Goal: Complete application form: Complete application form

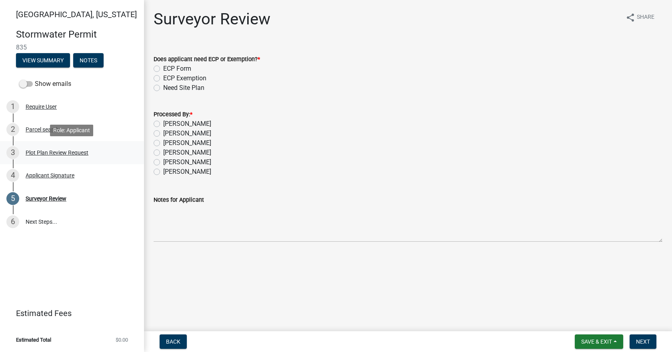
click at [70, 150] on div "Plot Plan Review Request" at bounding box center [57, 153] width 63 height 6
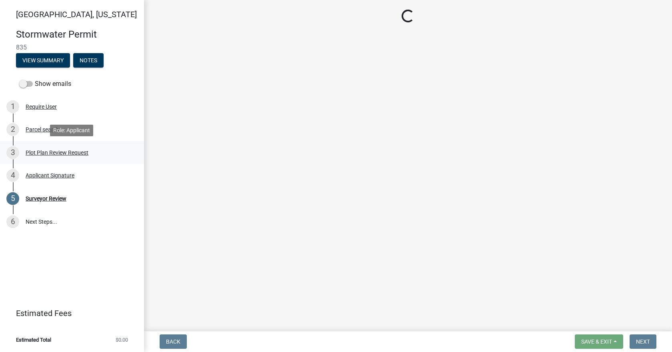
select select "b583a170-26d7-469b-a390-0aed4d149ee1"
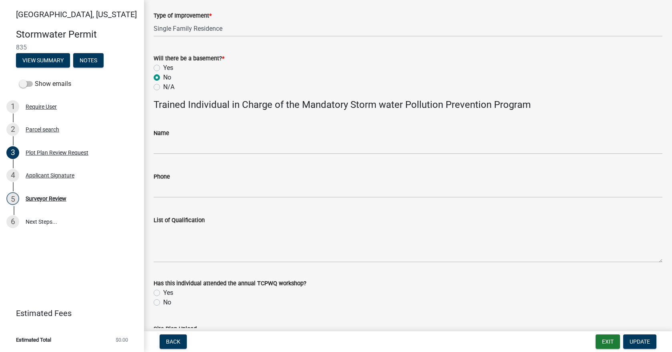
scroll to position [495, 0]
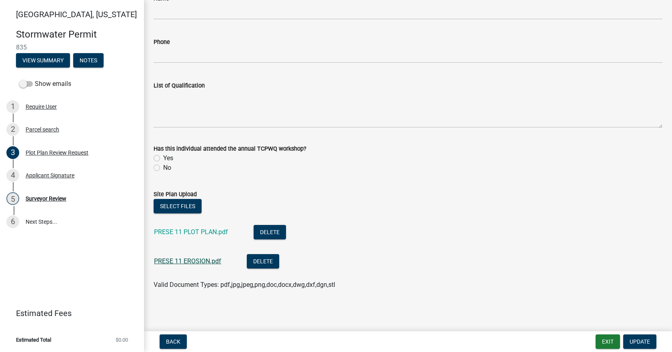
click at [196, 260] on link "PRESE 11 EROSION.pdf" at bounding box center [187, 262] width 67 height 8
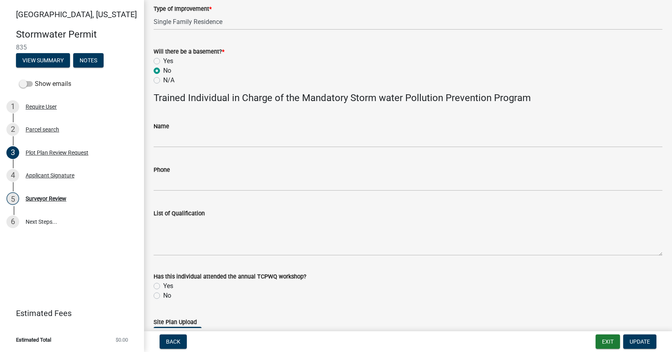
scroll to position [335, 0]
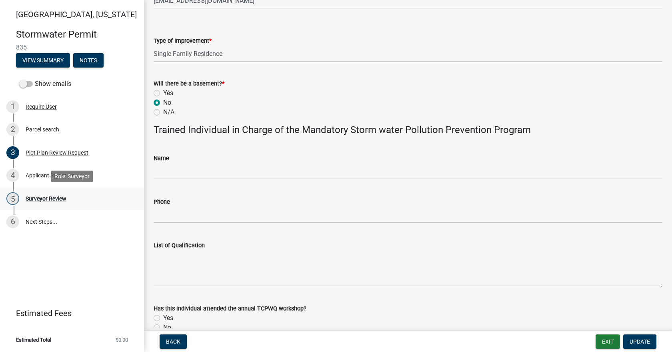
click at [67, 197] on div "5 Surveyor Review" at bounding box center [68, 198] width 125 height 13
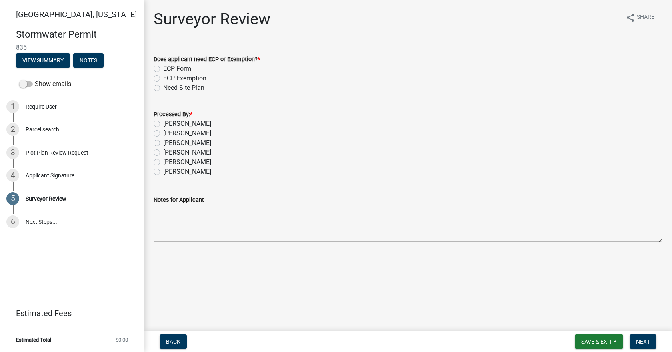
click at [179, 125] on label "[PERSON_NAME]" at bounding box center [187, 124] width 48 height 10
click at [168, 124] on input "[PERSON_NAME]" at bounding box center [165, 121] width 5 height 5
radio input "true"
click at [166, 68] on label "ECP Form" at bounding box center [177, 69] width 28 height 10
click at [166, 68] on input "ECP Form" at bounding box center [165, 66] width 5 height 5
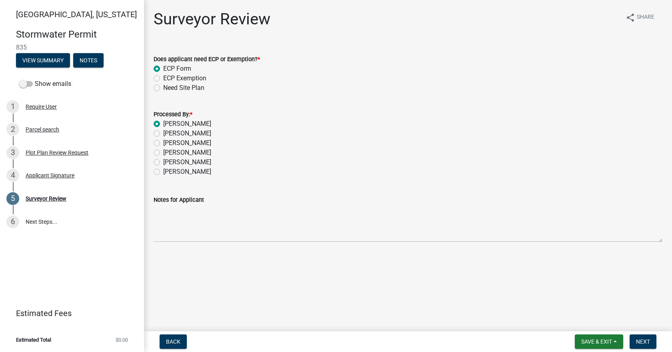
radio input "true"
click at [647, 340] on span "Next" at bounding box center [643, 342] width 14 height 6
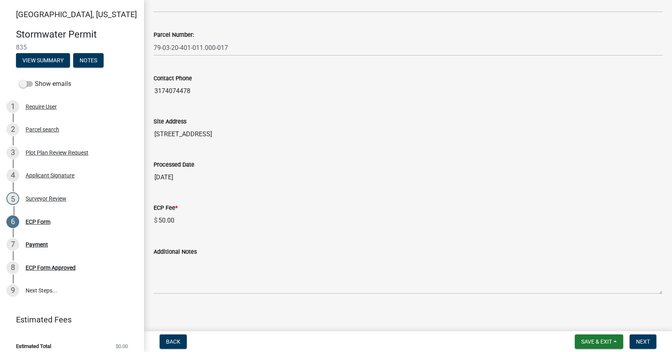
scroll to position [204, 0]
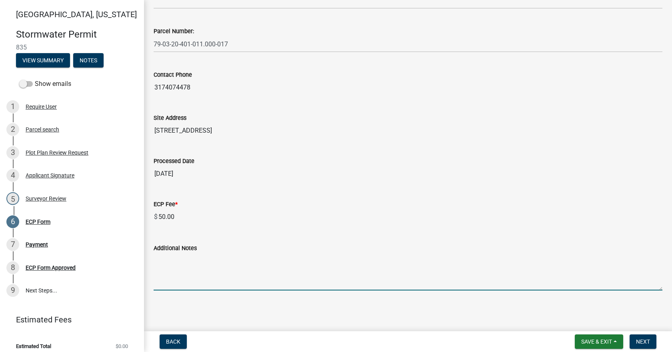
click at [195, 268] on textarea "Additional Notes" at bounding box center [408, 272] width 509 height 38
paste textarea "Dear [PERSON_NAME], If you have a draft of this project please submit it to our…"
type textarea "Dear [PERSON_NAME], If you have a draft of this project please submit it to our…"
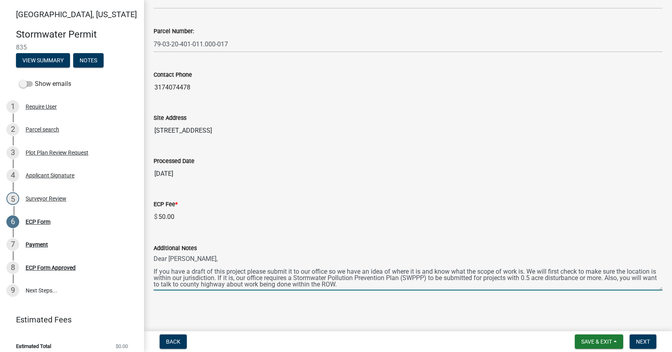
scroll to position [0, 0]
drag, startPoint x: 422, startPoint y: 282, endPoint x: 96, endPoint y: 245, distance: 327.2
click at [96, 245] on div "[GEOGRAPHIC_DATA], [US_STATE] Stormwater Permit 835 View Summary Notes Show ema…" at bounding box center [336, 176] width 672 height 352
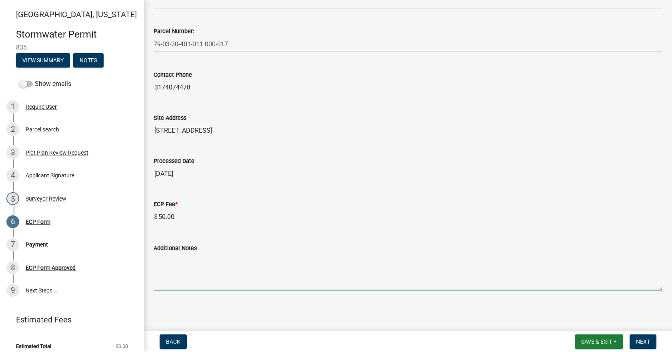
click at [209, 263] on textarea "Additional Notes" at bounding box center [408, 272] width 509 height 38
paste textarea "Install erosion control measures as shown on site plan. Keep streets clear of s…"
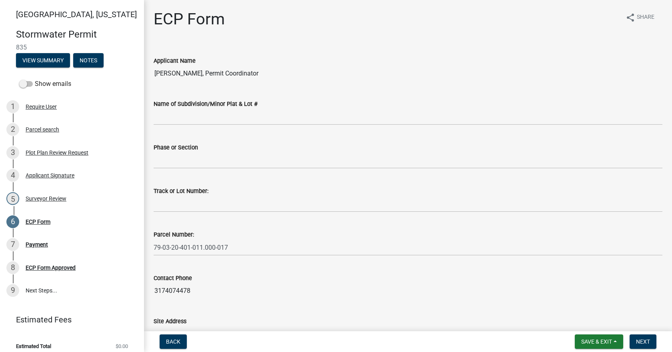
type textarea "Install erosion control measures as shown on site plan. Keep streets clear of s…"
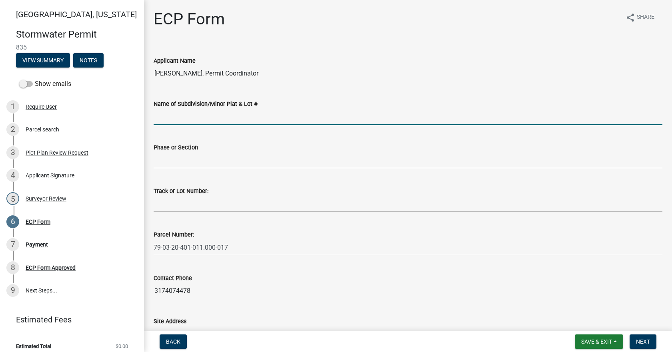
click at [244, 117] on input "Name of Subdivision/Minor Plat & Lot #" at bounding box center [408, 117] width 509 height 16
type input "The Preserve"
click at [230, 151] on div "Phase or Section" at bounding box center [408, 148] width 509 height 10
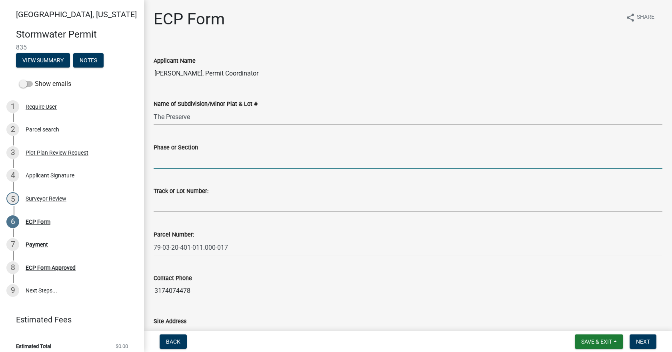
click at [231, 156] on input "Phase or Section" at bounding box center [408, 160] width 509 height 16
type input "1"
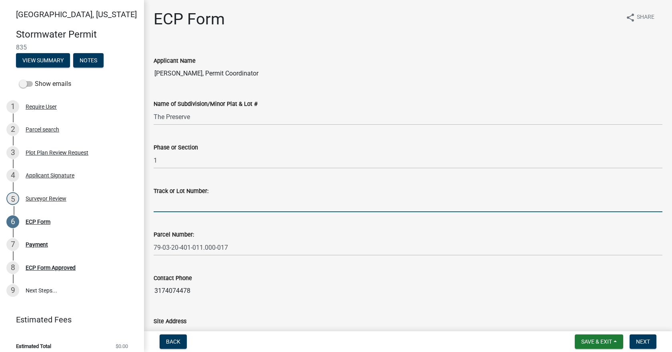
click at [184, 202] on input "Track or Lot Number:" at bounding box center [408, 204] width 509 height 16
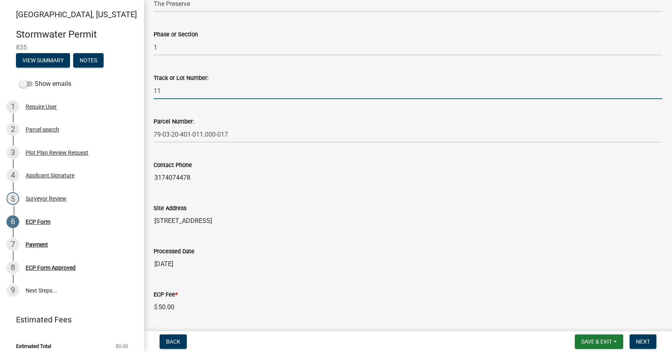
scroll to position [120, 0]
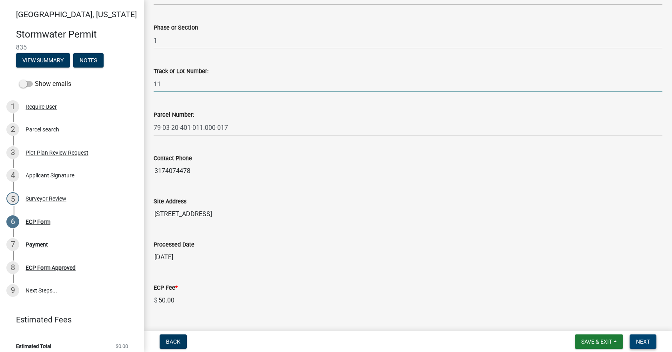
type input "11"
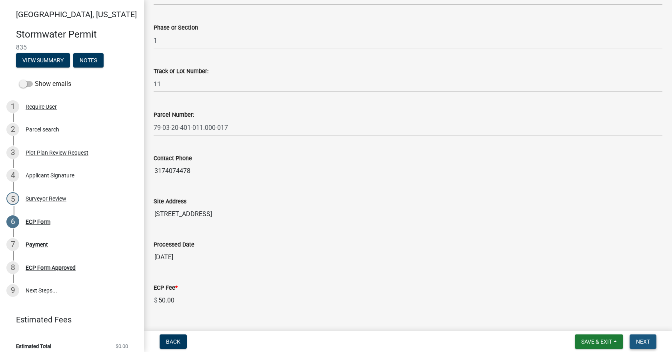
click at [643, 339] on span "Next" at bounding box center [643, 342] width 14 height 6
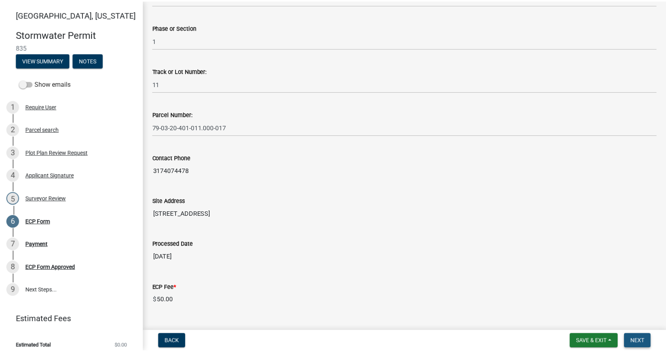
scroll to position [0, 0]
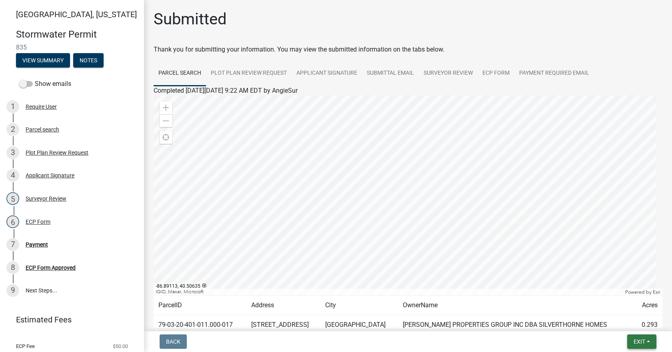
click at [632, 336] on button "Exit" at bounding box center [641, 342] width 29 height 14
click at [630, 322] on button "Save & Exit" at bounding box center [624, 321] width 64 height 19
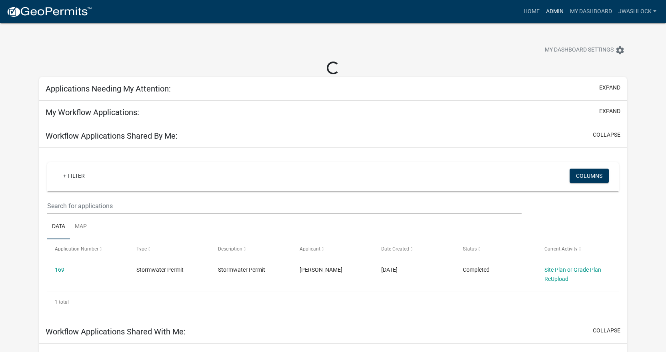
select select "3: 100"
